Goal: Task Accomplishment & Management: Use online tool/utility

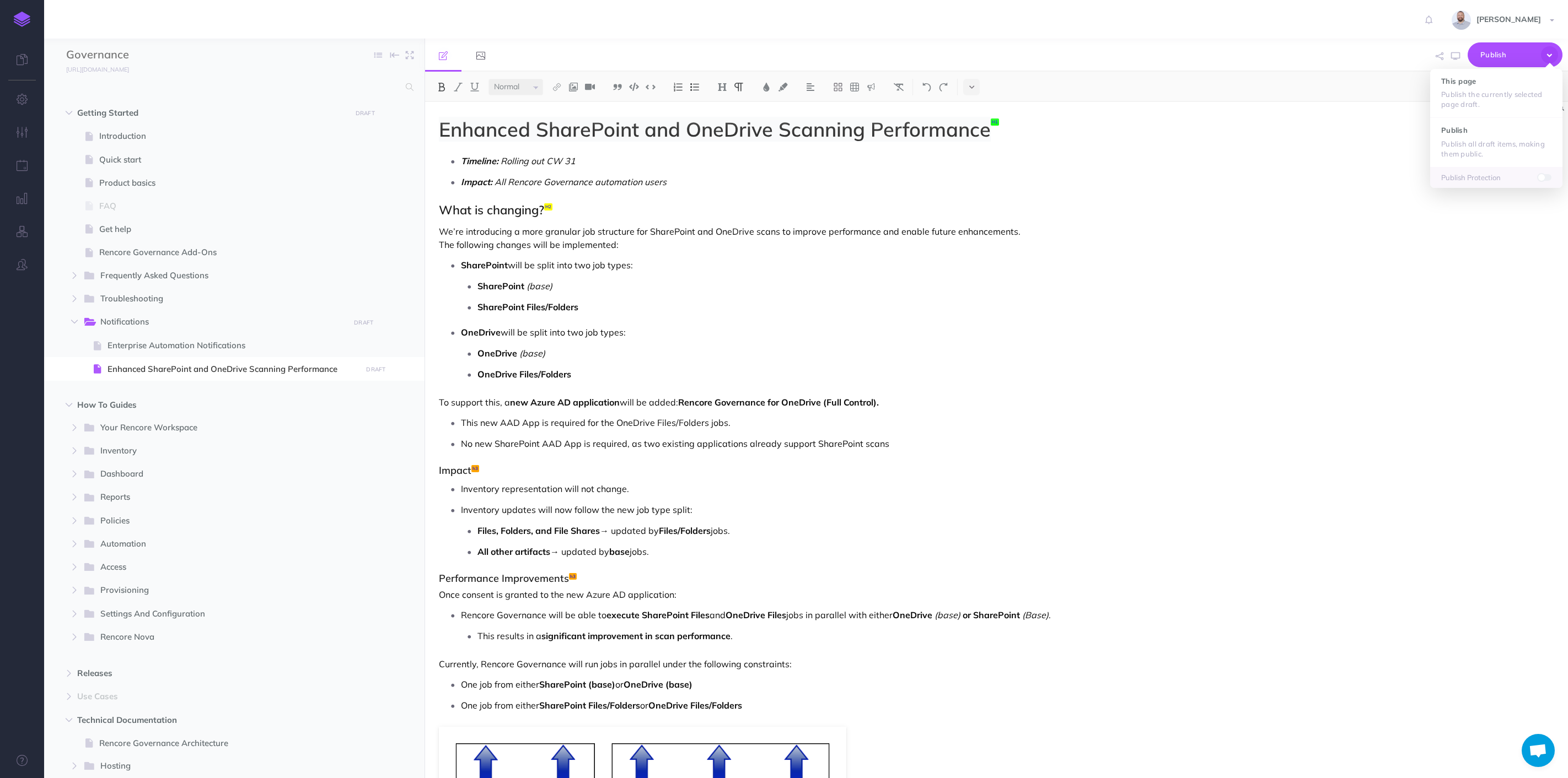
select select "null"
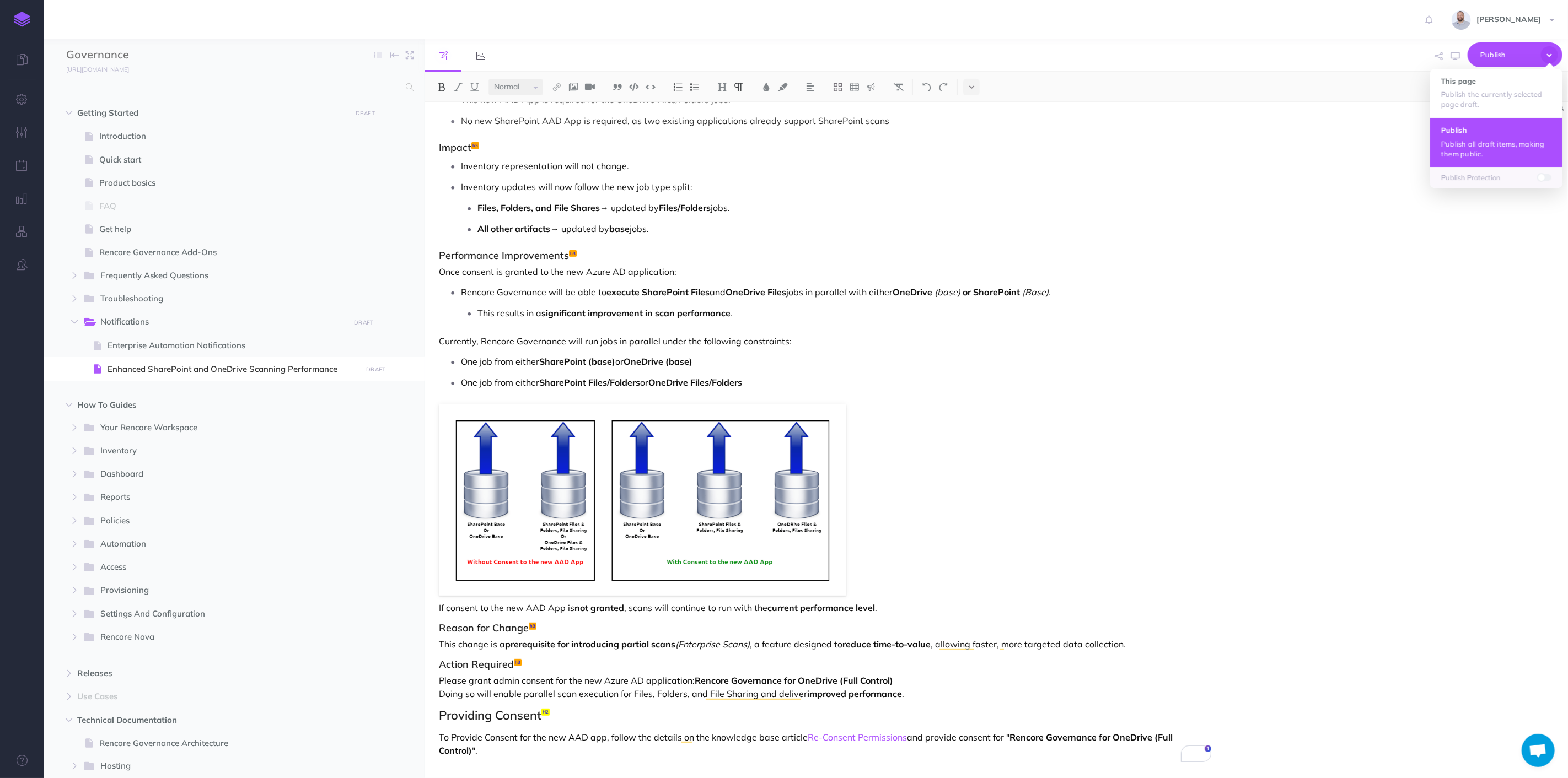
click at [1492, 128] on h4 "Publish" at bounding box center [1495, 130] width 110 height 8
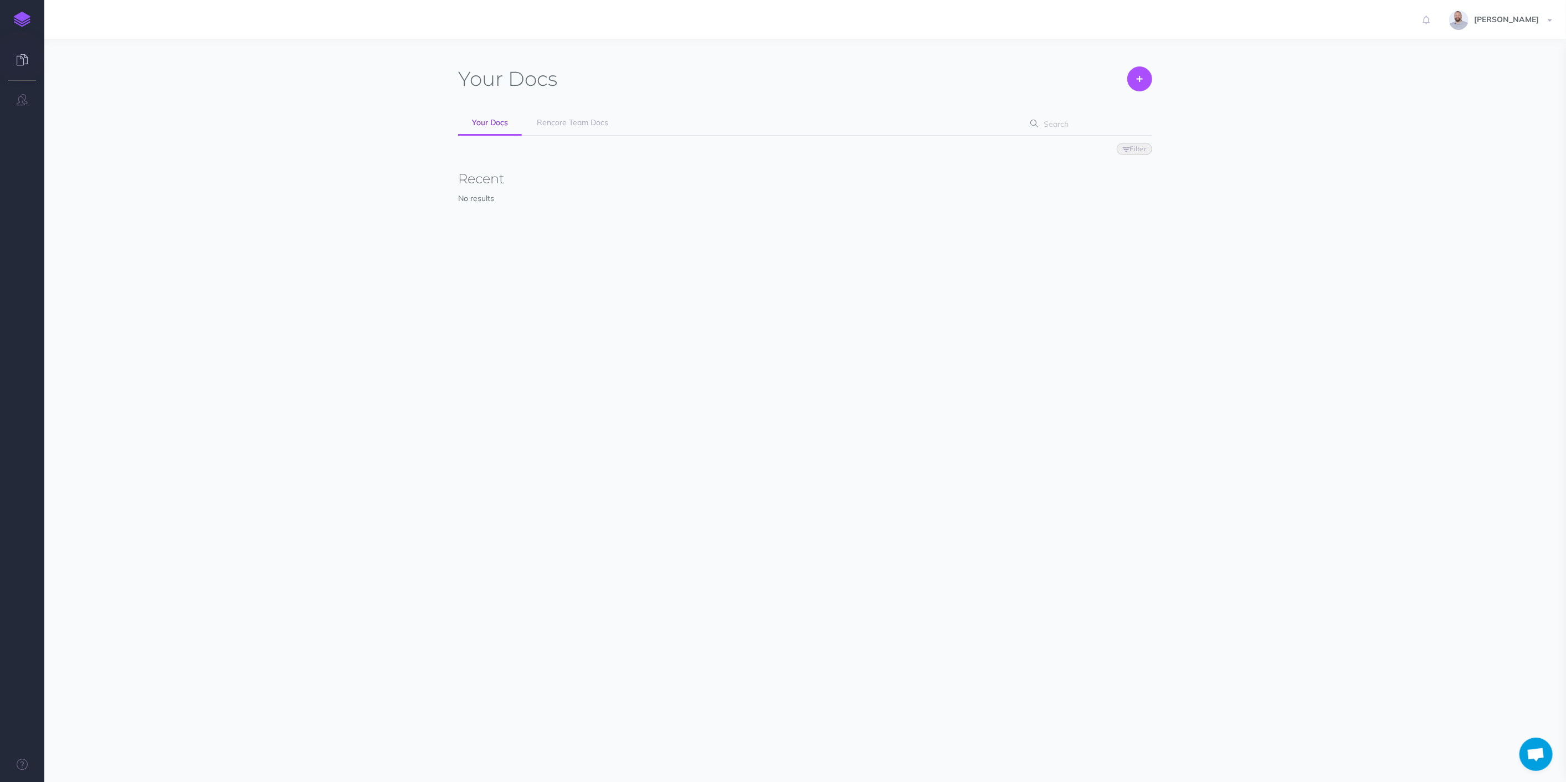
scroll to position [368, 0]
click at [570, 129] on link "Rencore Team Docs" at bounding box center [572, 123] width 99 height 25
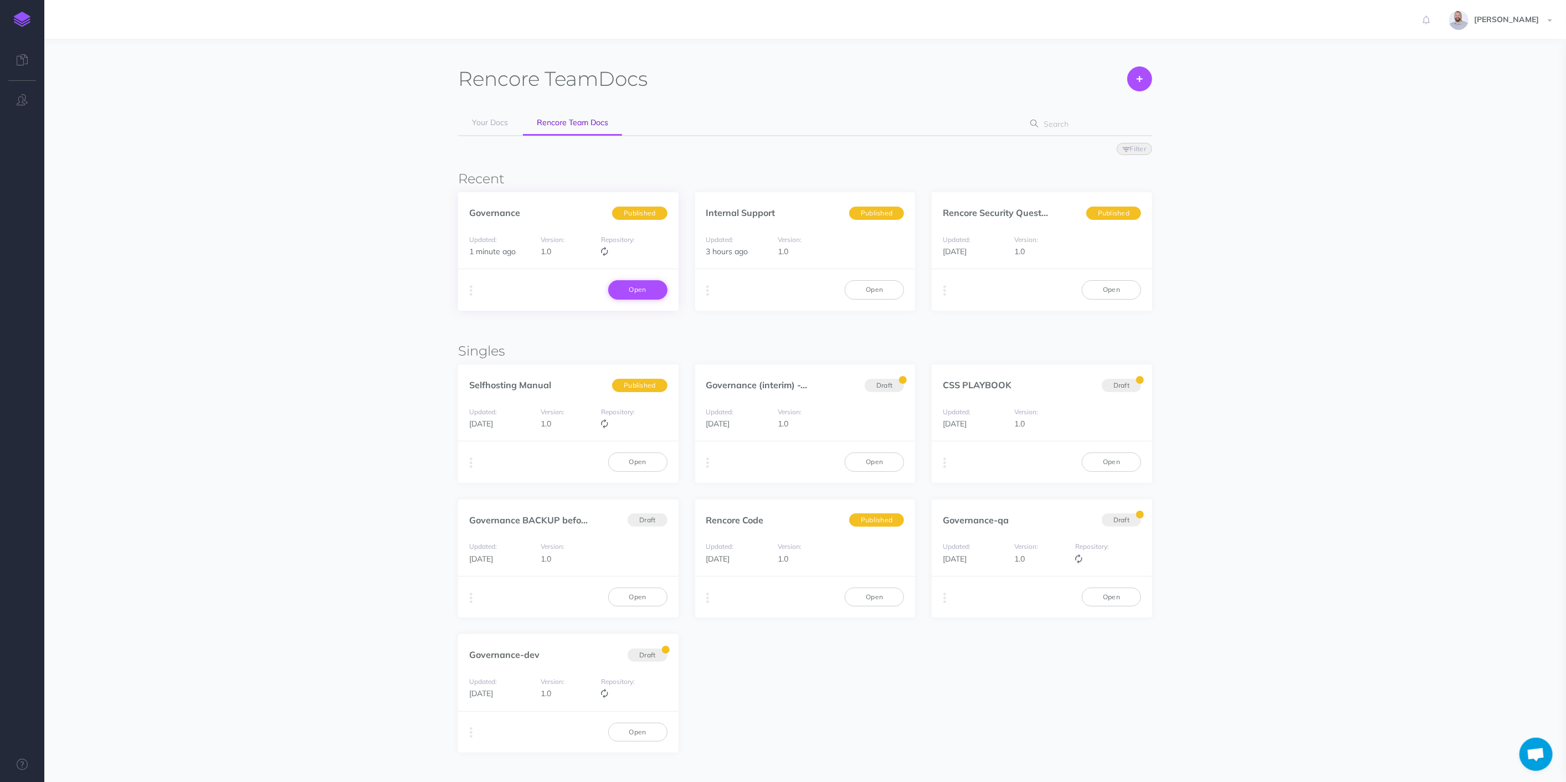
scroll to position [368, 0]
click at [627, 286] on link "Open" at bounding box center [637, 289] width 59 height 19
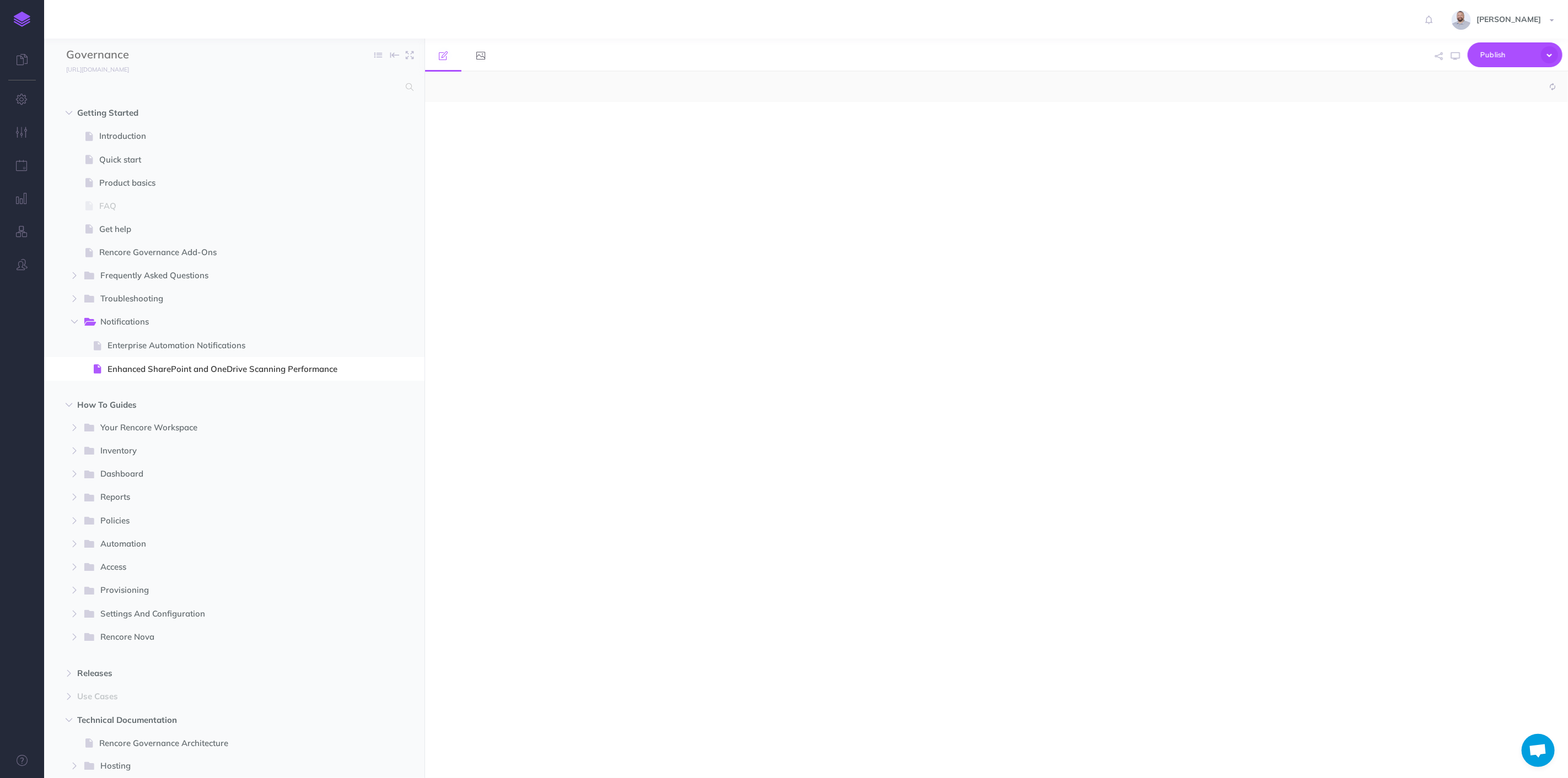
scroll to position [366, 0]
select select "null"
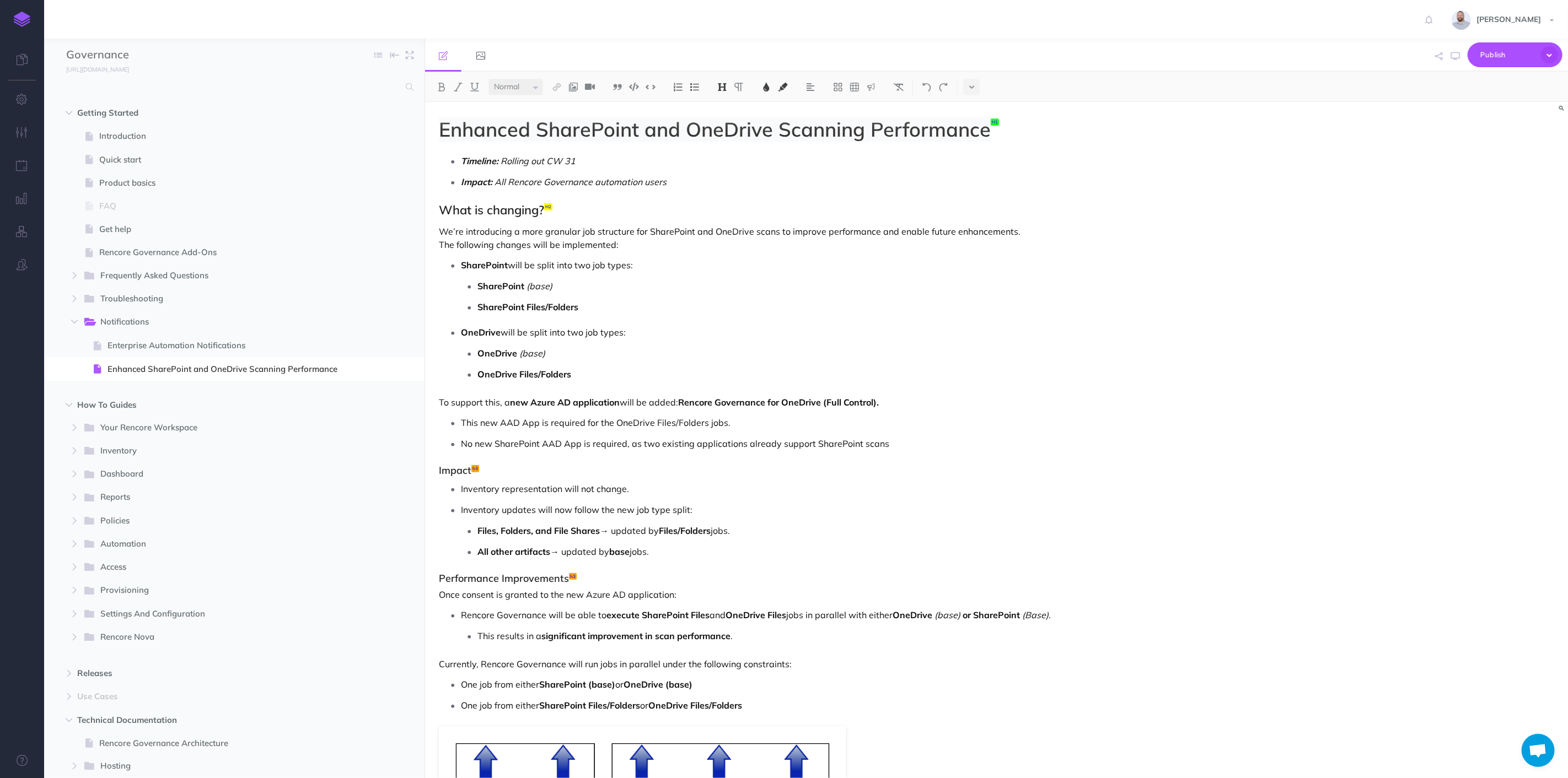
click at [698, 184] on p "Impact: All Rencore Governance automation users" at bounding box center [836, 182] width 750 height 17
click at [572, 161] on em "Rolling out CW 31" at bounding box center [537, 160] width 75 height 11
click at [631, 176] on em "All Rencore Governance automation users" at bounding box center [580, 181] width 172 height 11
click at [497, 180] on em "All Rencore Governance automation users" at bounding box center [580, 181] width 172 height 11
drag, startPoint x: 594, startPoint y: 182, endPoint x: 672, endPoint y: 182, distance: 78.0
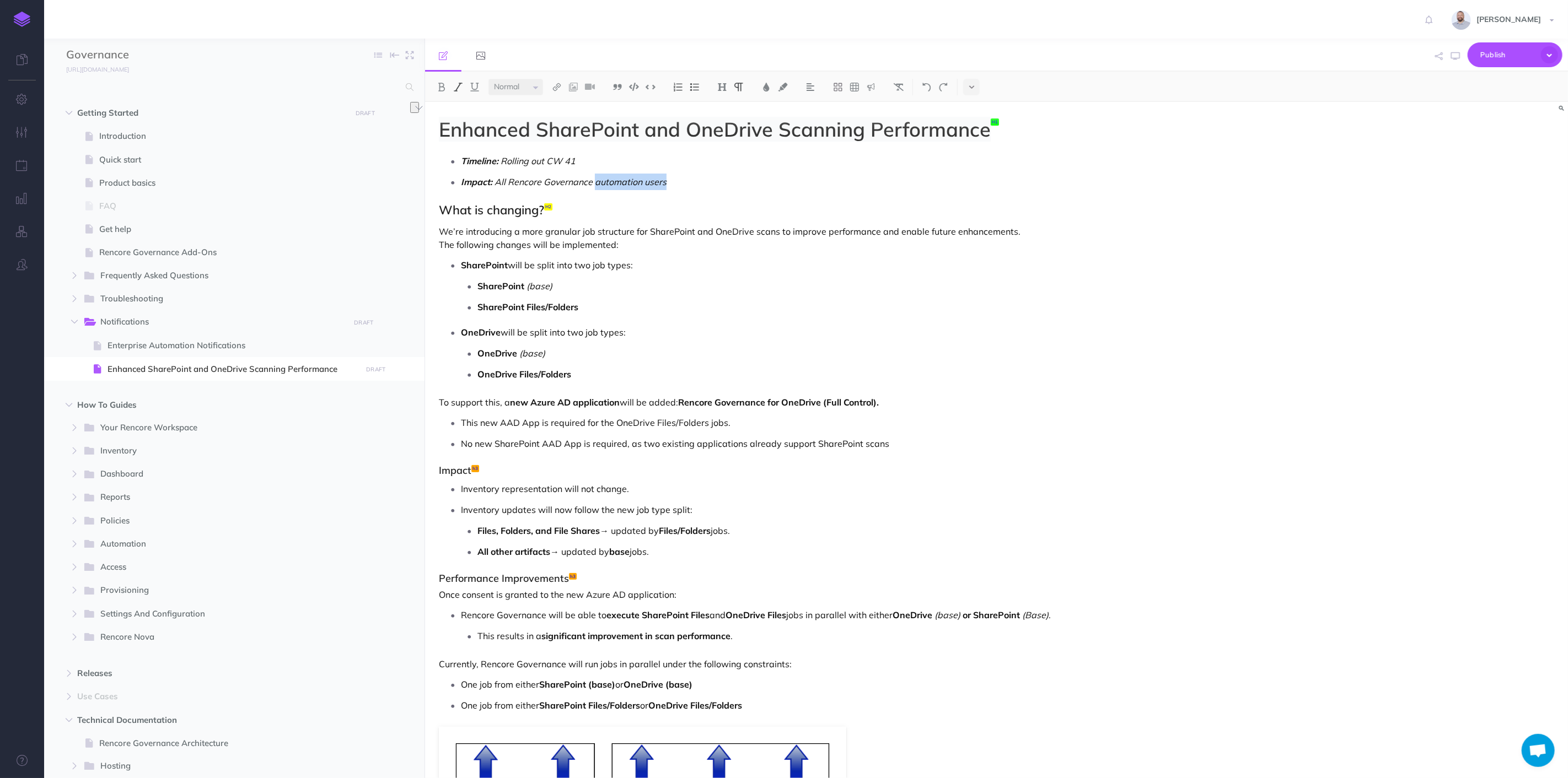
click at [672, 182] on p "Impact: All Rencore Governance automation users" at bounding box center [836, 182] width 750 height 17
click at [1496, 56] on span "Publish" at bounding box center [1506, 55] width 55 height 17
click at [1484, 128] on h4 "Publish" at bounding box center [1495, 130] width 110 height 8
